Goal: Complete application form

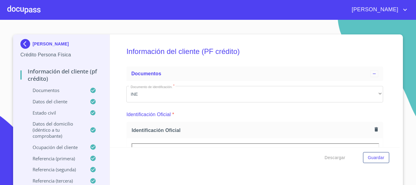
scroll to position [1977, 0]
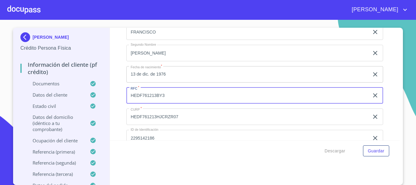
click at [23, 12] on div at bounding box center [23, 9] width 33 height 19
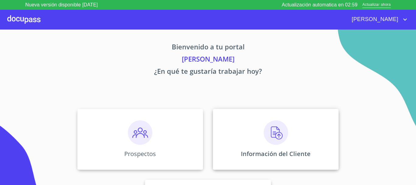
click at [269, 140] on img at bounding box center [275, 132] width 24 height 24
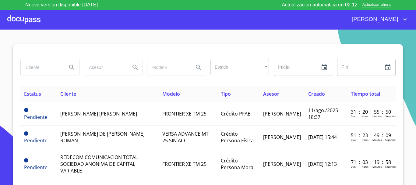
click at [18, 21] on div at bounding box center [23, 19] width 33 height 19
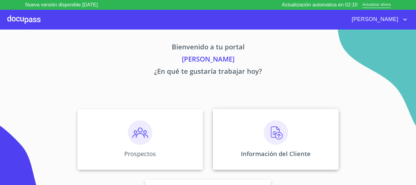
click at [275, 132] on img at bounding box center [275, 132] width 24 height 24
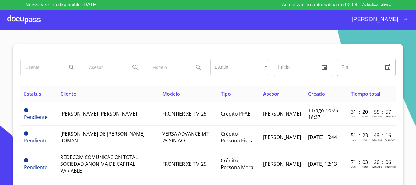
click at [45, 71] on input "search" at bounding box center [41, 67] width 41 height 16
type input "[PERSON_NAME]"
click at [65, 65] on button "Search" at bounding box center [71, 67] width 15 height 15
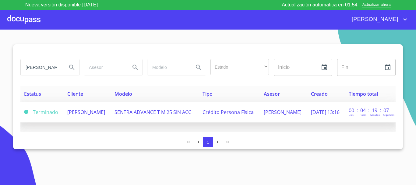
click at [95, 112] on span "[PERSON_NAME]" at bounding box center [86, 112] width 38 height 7
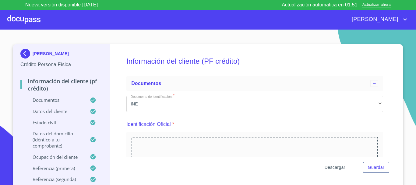
click at [336, 167] on span "Descargar" at bounding box center [334, 167] width 21 height 8
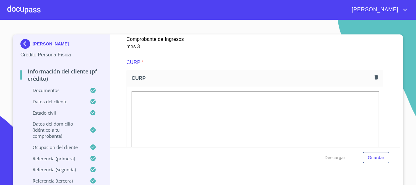
scroll to position [1460, 0]
